Goal: Task Accomplishment & Management: Use online tool/utility

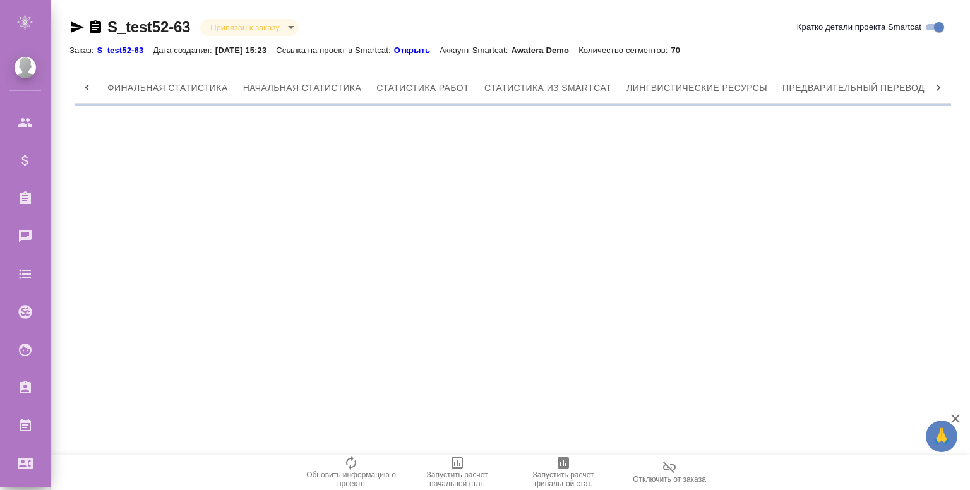
scroll to position [0, 81]
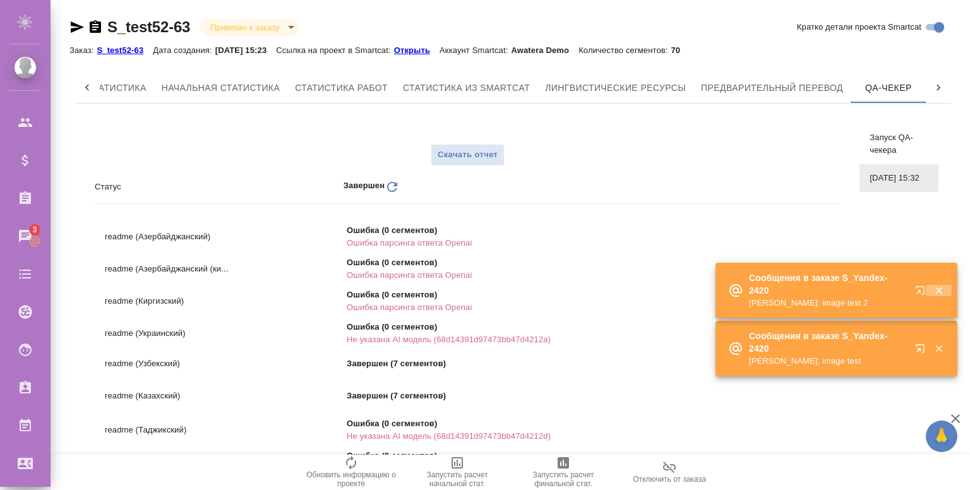
click at [943, 294] on div "🙏 .cls-1 fill:#fff; AWATERA [PERSON_NAME] Спецификации Заказы 3 Чаты Todo Проек…" at bounding box center [485, 245] width 970 height 490
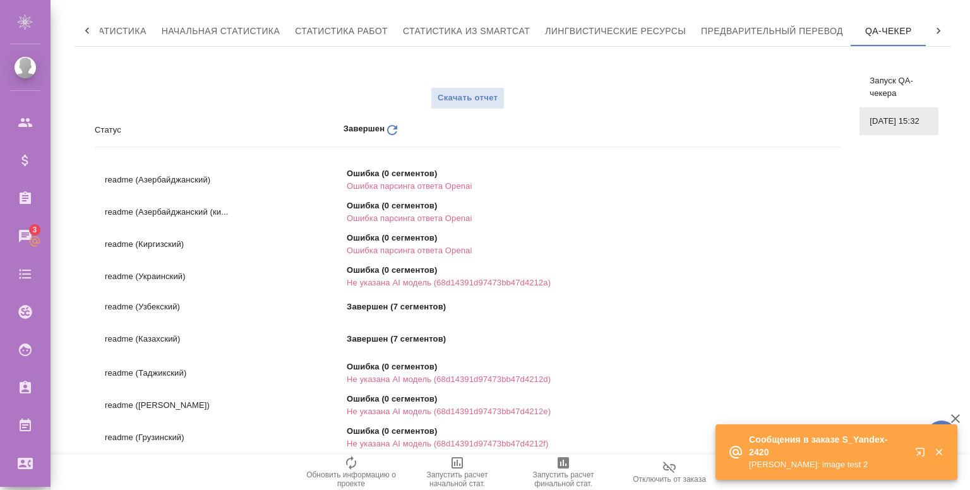
scroll to position [60, 0]
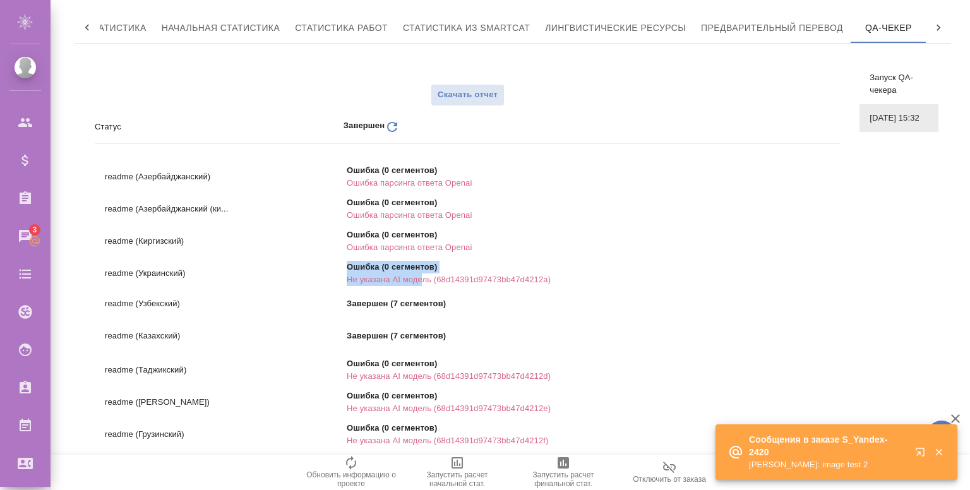
drag, startPoint x: 346, startPoint y: 276, endPoint x: 424, endPoint y: 280, distance: 78.4
click at [424, 280] on div "readme (Украинский) Ошибка (0 сегментов) Не указана AI модель (68d14391d97473bb…" at bounding box center [467, 272] width 725 height 22
click at [424, 280] on p "Не указана AI модель (68d14391d97473bb47d4212a)" at bounding box center [498, 279] width 302 height 13
drag, startPoint x: 429, startPoint y: 280, endPoint x: 349, endPoint y: 280, distance: 80.8
click at [349, 280] on p "Не указана AI модель (68d14391d97473bb47d4212a)" at bounding box center [498, 279] width 302 height 13
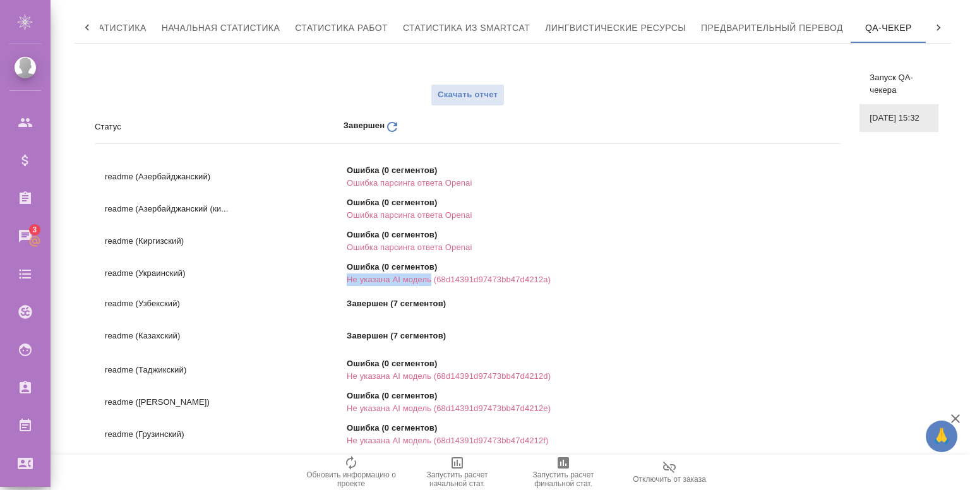
scroll to position [93, 0]
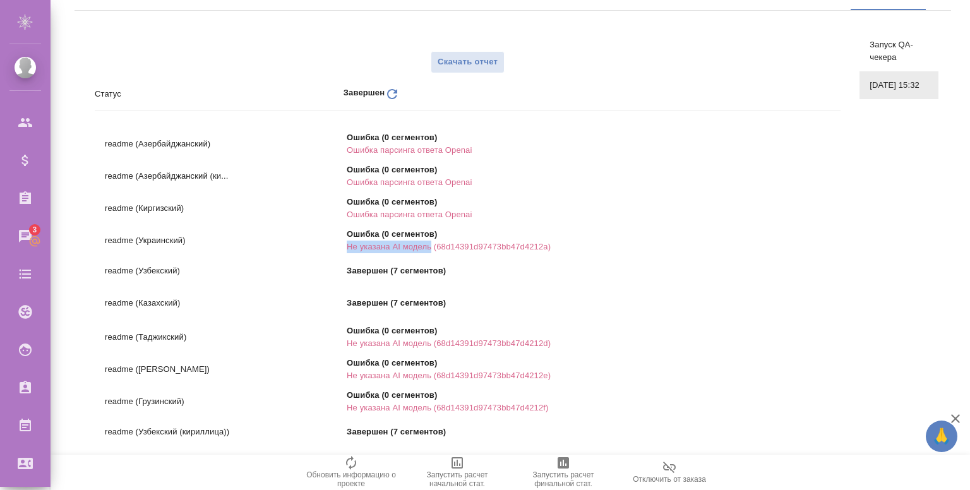
copy p "Не указана AI модель"
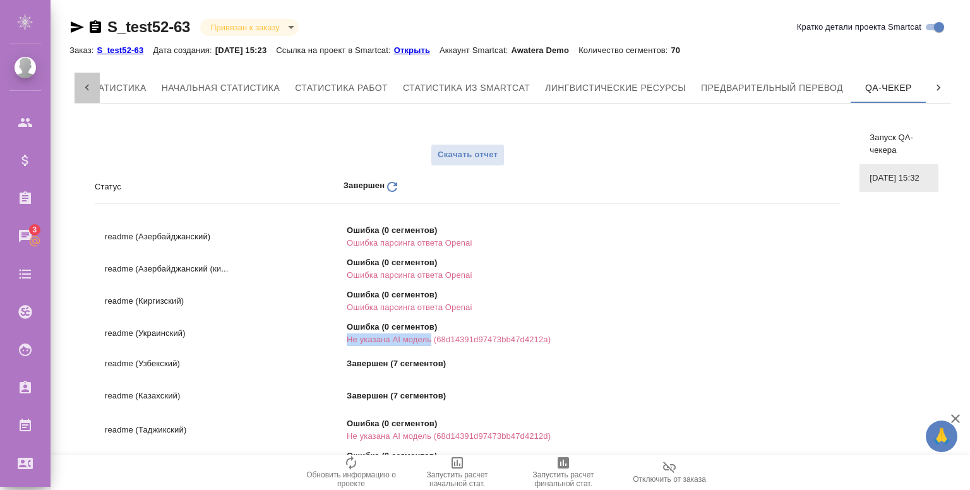
click at [84, 87] on icon at bounding box center [87, 87] width 13 height 13
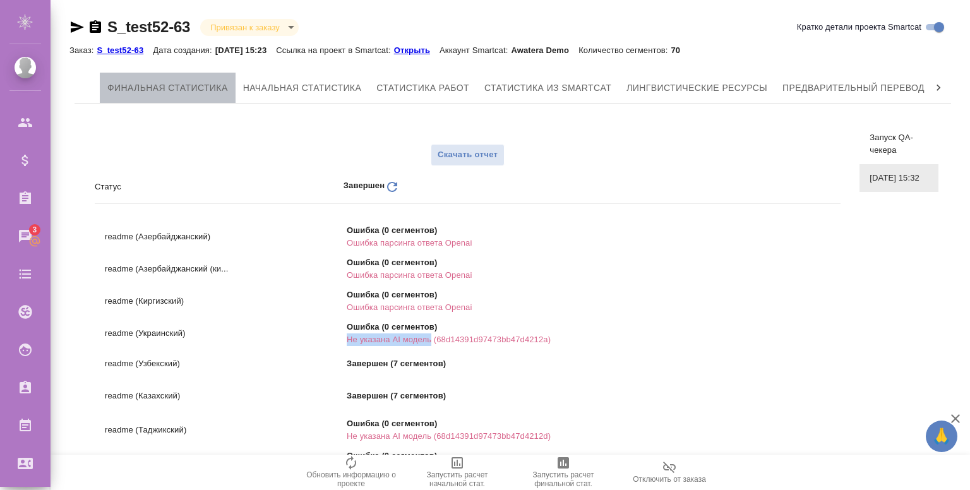
click at [140, 84] on span "Финальная статистика" at bounding box center [167, 88] width 121 height 16
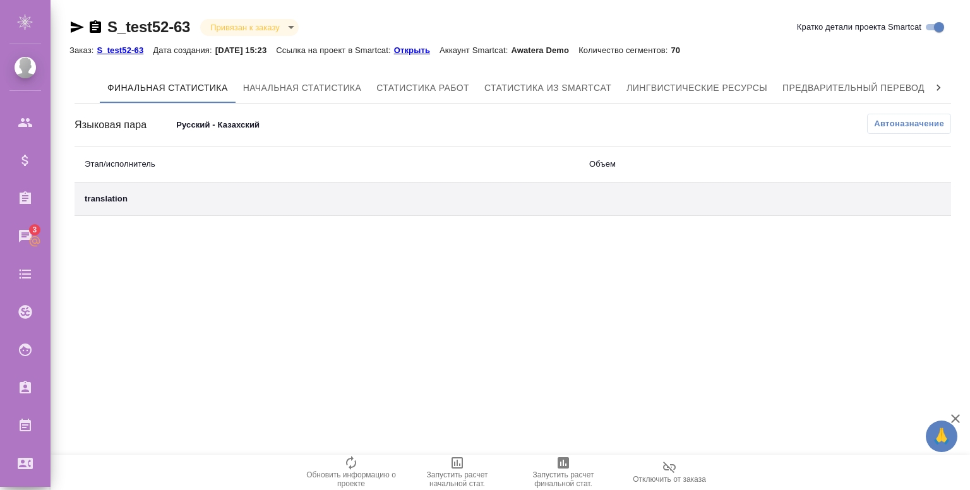
click at [210, 124] on body "🙏 .cls-1 fill:#fff; AWATERA [PERSON_NAME] Спецификации Заказы 3 Чаты Todo Проек…" at bounding box center [485, 245] width 970 height 490
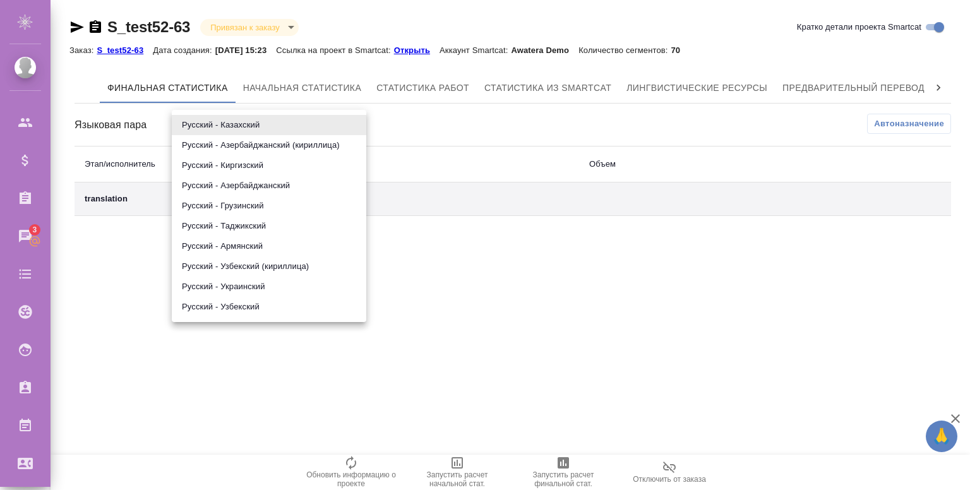
click at [504, 421] on div at bounding box center [485, 245] width 970 height 490
click at [230, 129] on body "🙏 .cls-1 fill:#fff; AWATERA [PERSON_NAME] Спецификации Заказы 3 Чаты Todo Проек…" at bounding box center [485, 245] width 970 height 490
click at [101, 324] on div at bounding box center [485, 245] width 970 height 490
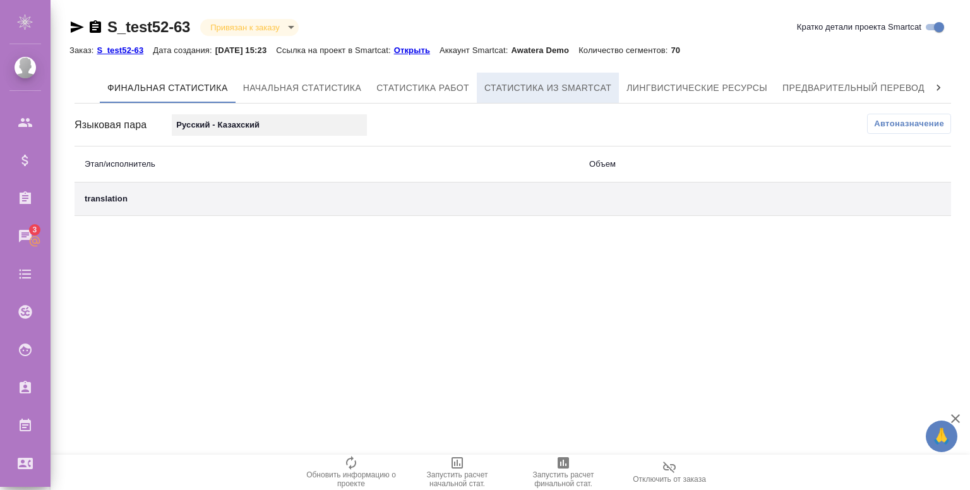
scroll to position [0, 157]
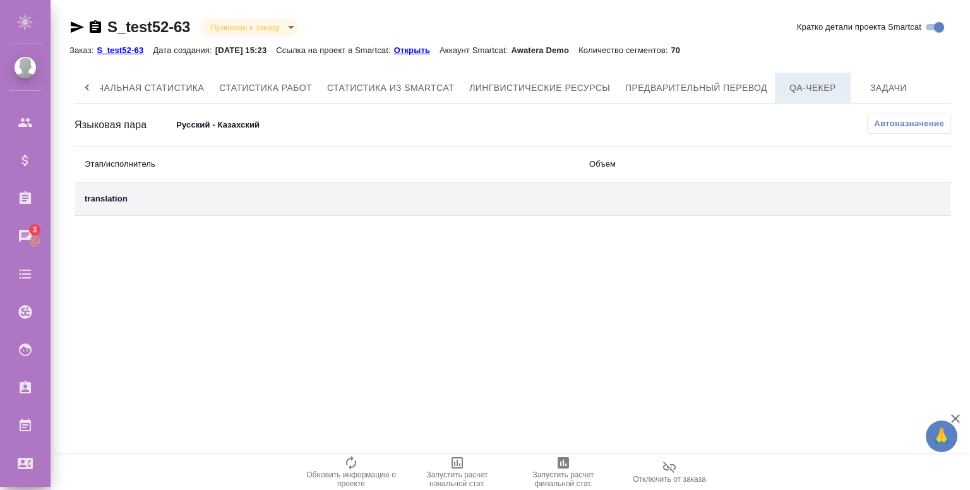
click at [821, 88] on span "QA-чекер" at bounding box center [812, 88] width 61 height 16
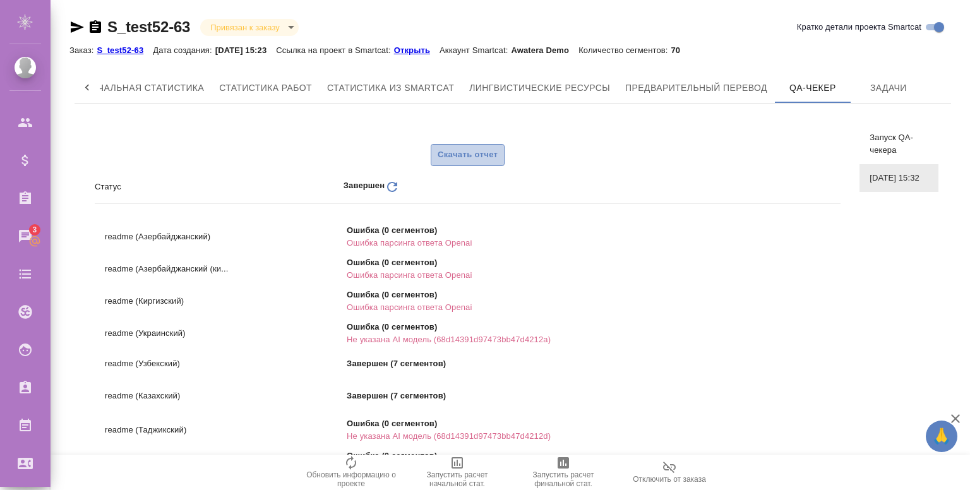
click at [481, 165] on button "Скачать отчет" at bounding box center [468, 155] width 74 height 22
drag, startPoint x: 346, startPoint y: 340, endPoint x: 427, endPoint y: 343, distance: 80.9
click at [427, 343] on p "Не указана AI модель (68d14391d97473bb47d4212a)" at bounding box center [498, 339] width 302 height 13
copy p "Не указана AI модель"
click at [296, 149] on div "Скачать отчет" at bounding box center [468, 155] width 746 height 22
